Goal: Find specific page/section: Find specific page/section

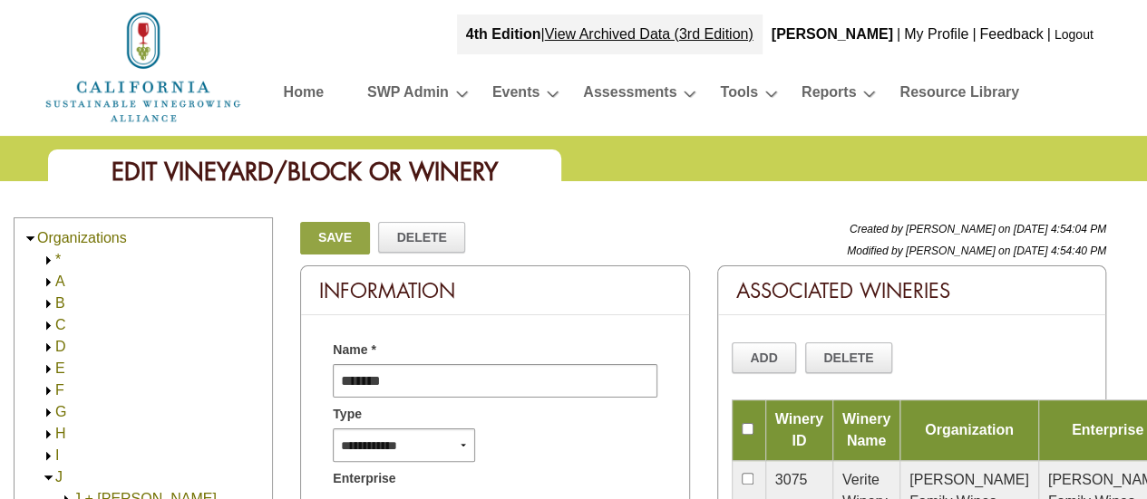
scroll to position [790, 0]
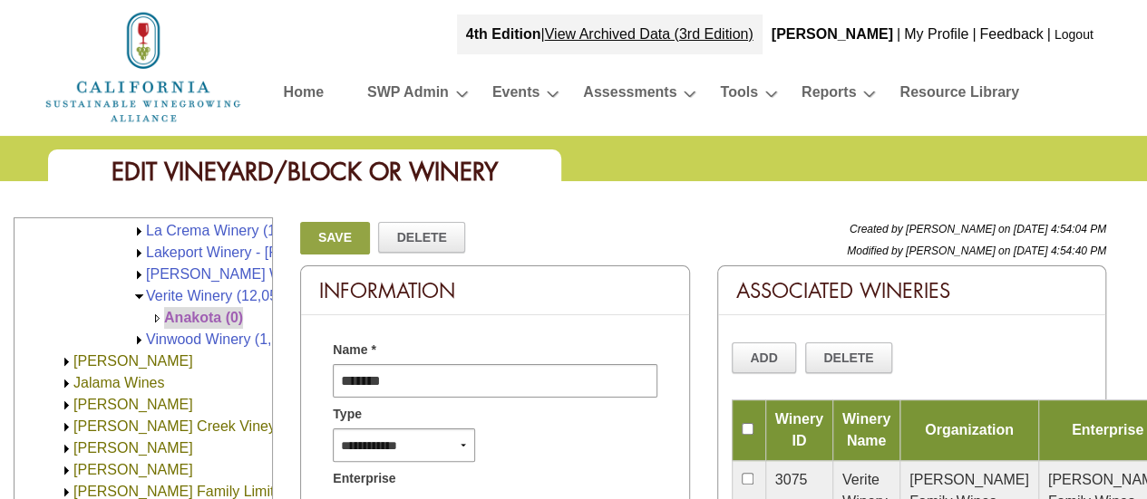
click at [140, 336] on img at bounding box center [139, 341] width 14 height 14
click at [174, 338] on link "Vinwood Winery (1,341.00)" at bounding box center [233, 339] width 175 height 15
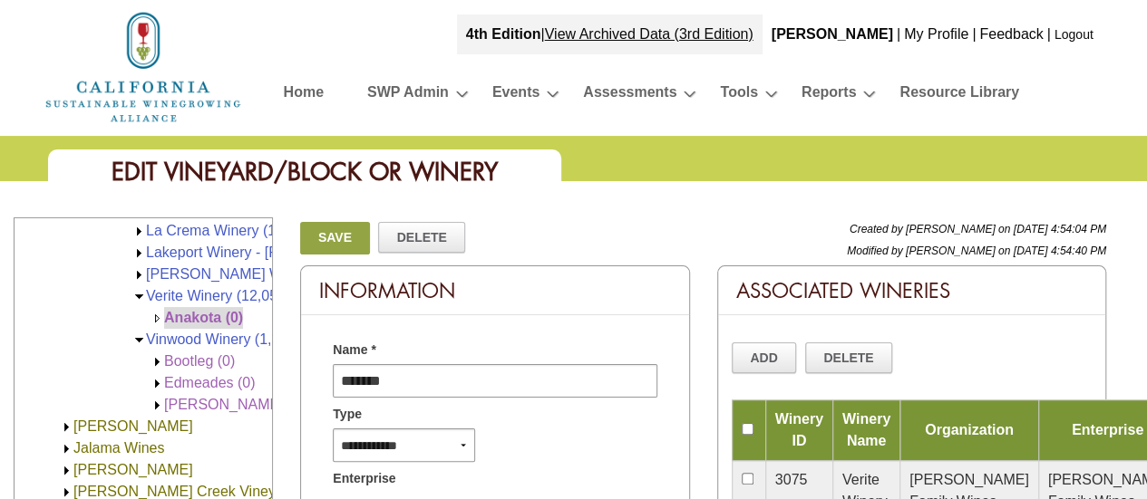
click at [176, 361] on span "Bootleg (0)" at bounding box center [199, 361] width 71 height 15
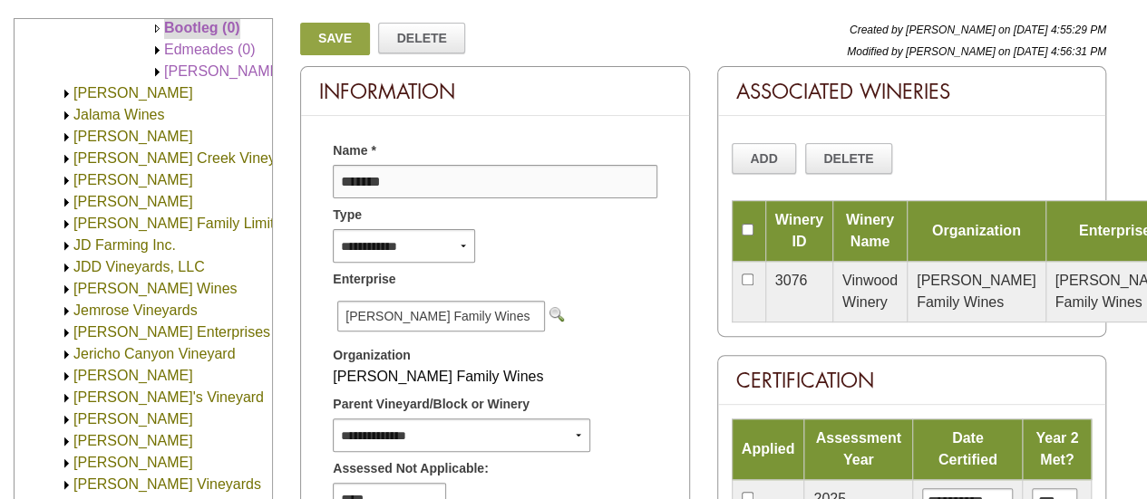
scroll to position [181, 0]
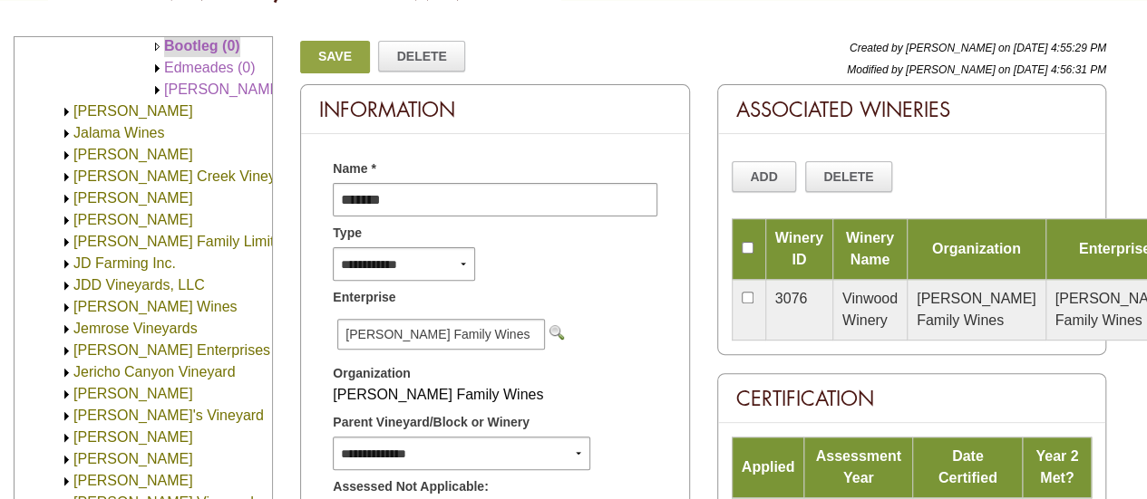
click at [208, 68] on span "Edmeades (0)" at bounding box center [210, 67] width 92 height 15
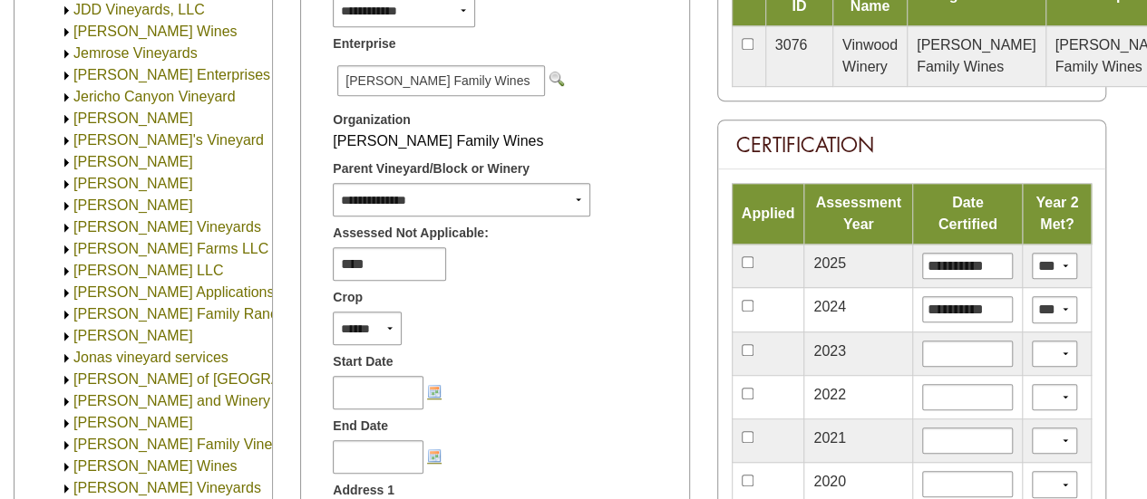
scroll to position [453, 0]
